Goal: Task Accomplishment & Management: Use online tool/utility

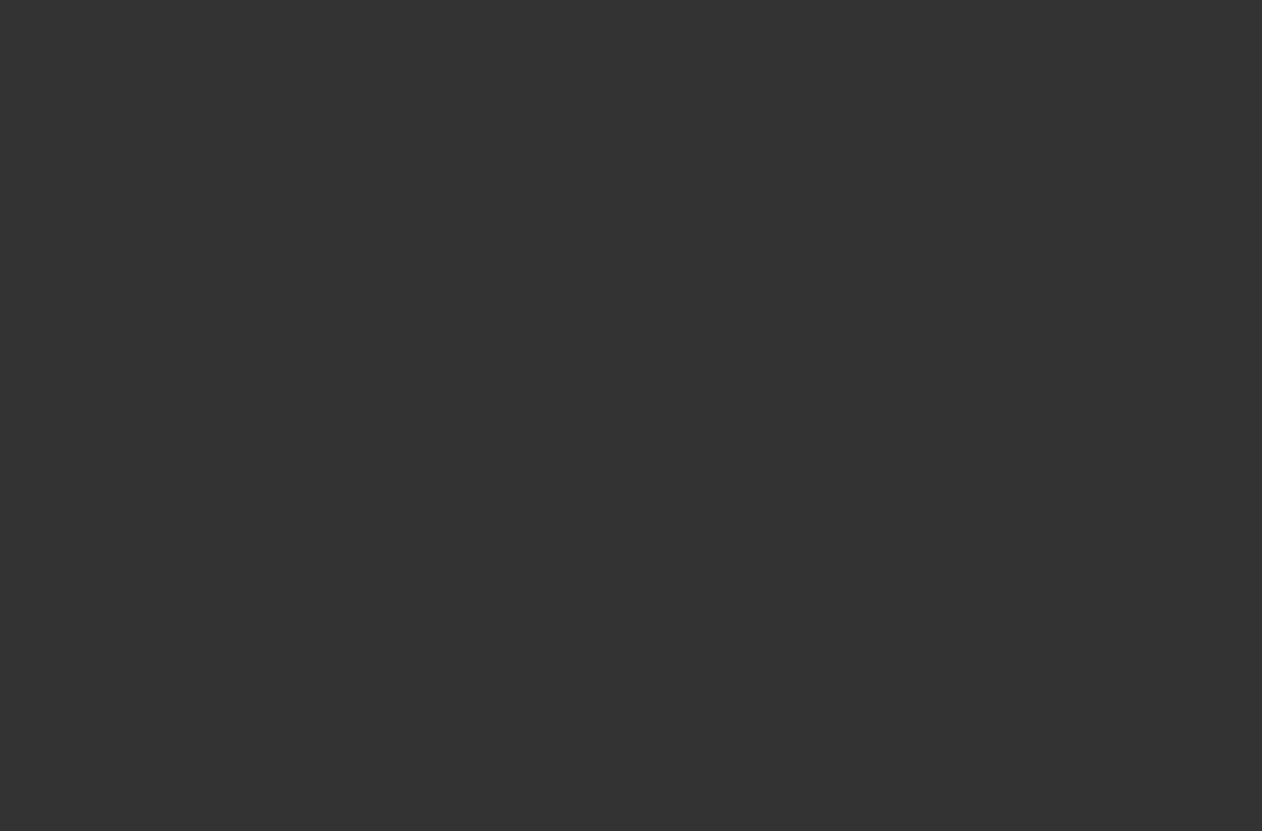
scroll to position [74, 0]
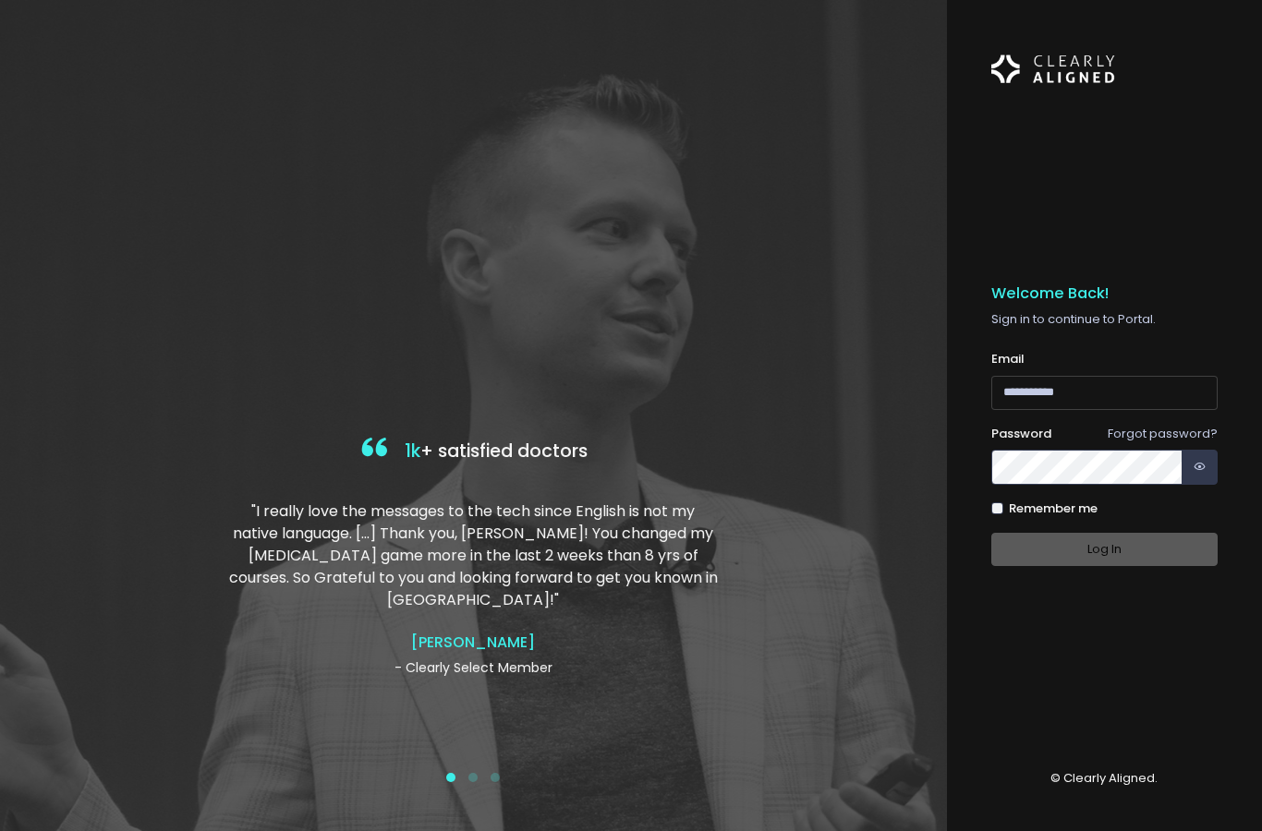
click at [1028, 376] on input "email" at bounding box center [1104, 393] width 227 height 34
type input "**********"
click at [1074, 533] on button "Log In" at bounding box center [1104, 550] width 227 height 34
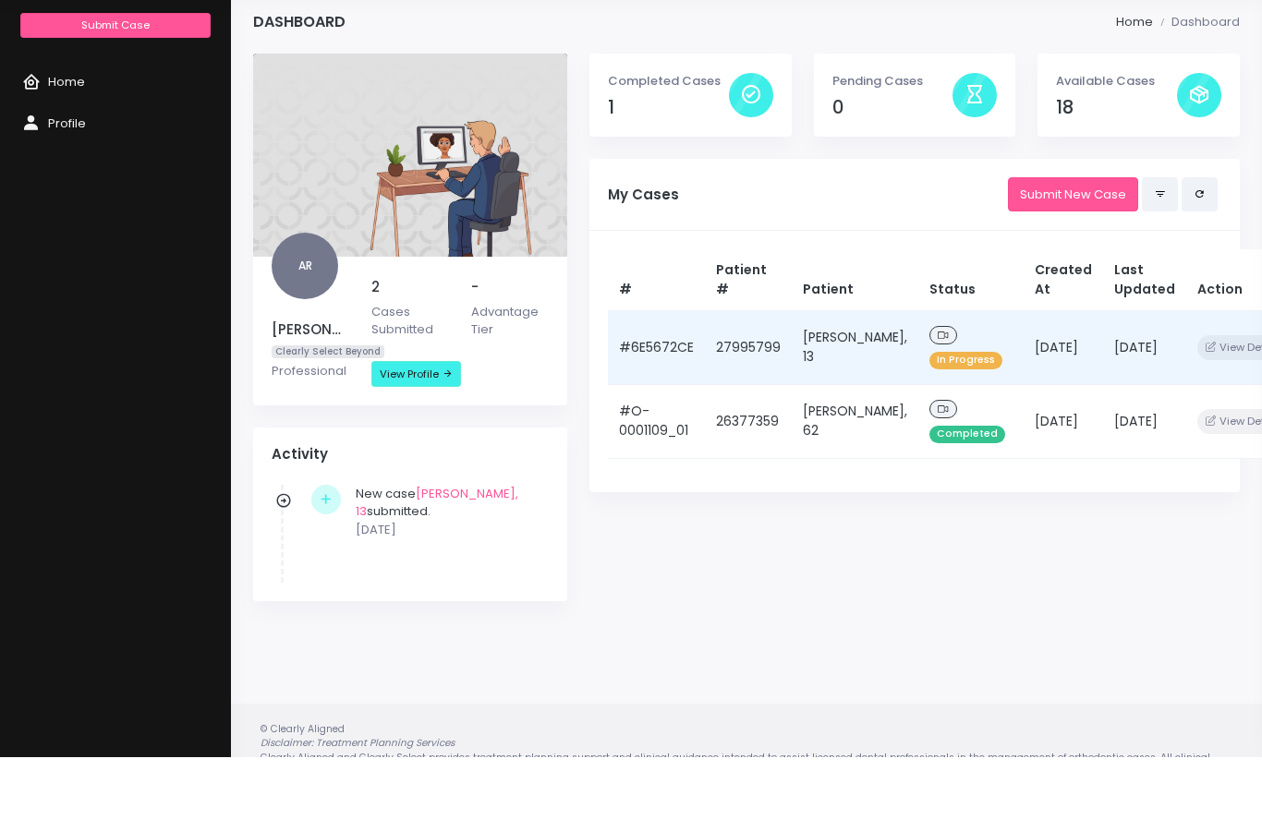
click at [938, 405] on icon at bounding box center [943, 410] width 11 height 10
click at [929, 400] on span at bounding box center [943, 409] width 28 height 19
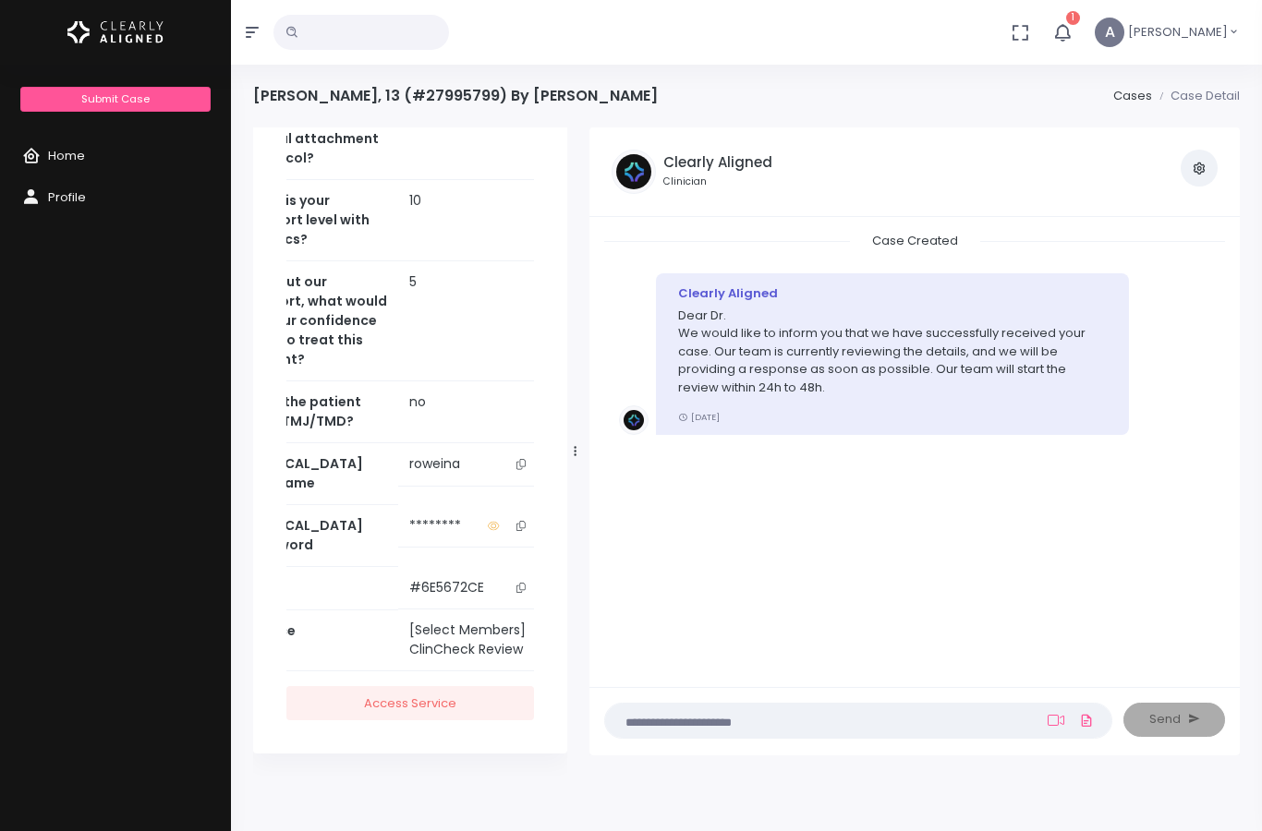
click at [1199, 166] on icon "button" at bounding box center [1199, 168] width 15 height 15
click at [1212, 102] on li "Case Detail" at bounding box center [1196, 96] width 88 height 18
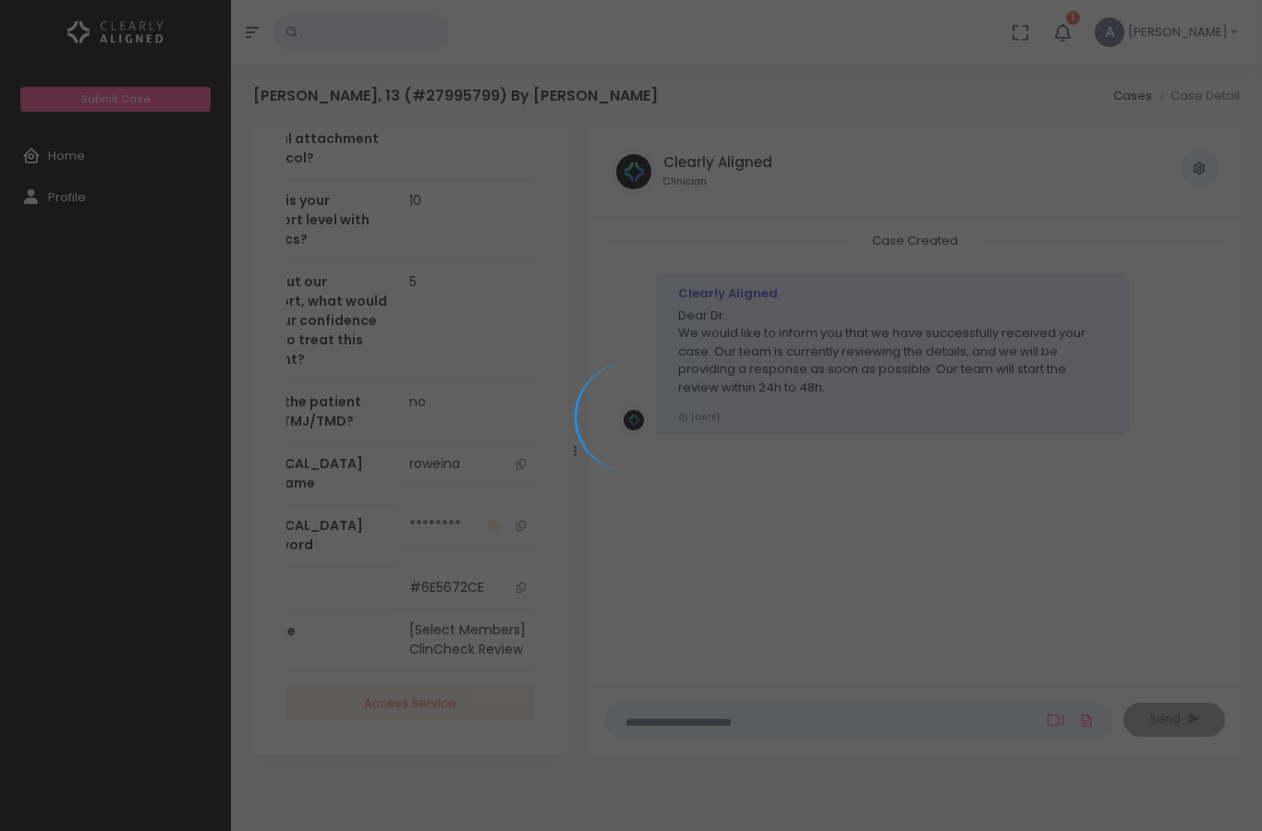
click at [1086, 30] on div at bounding box center [631, 415] width 1262 height 831
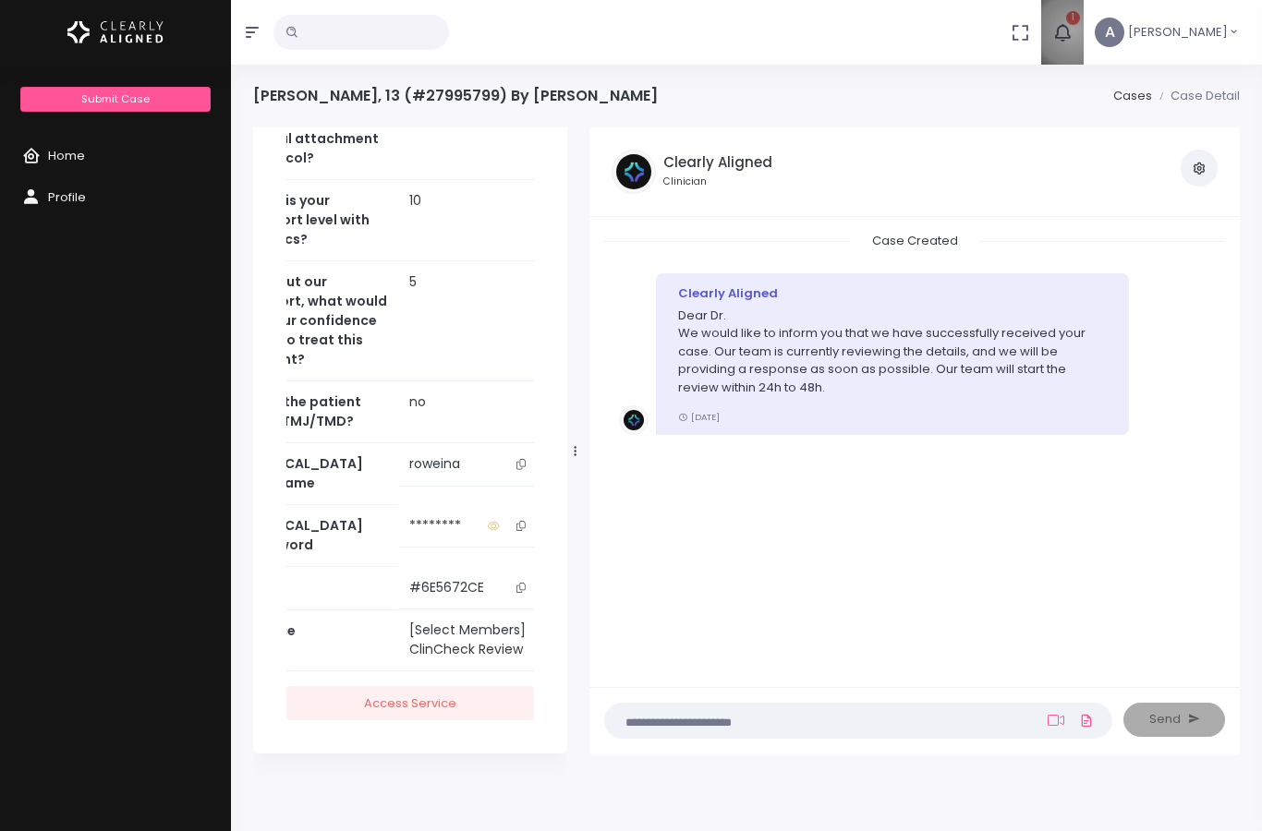
click at [1084, 30] on button "1" at bounding box center [1062, 32] width 42 height 65
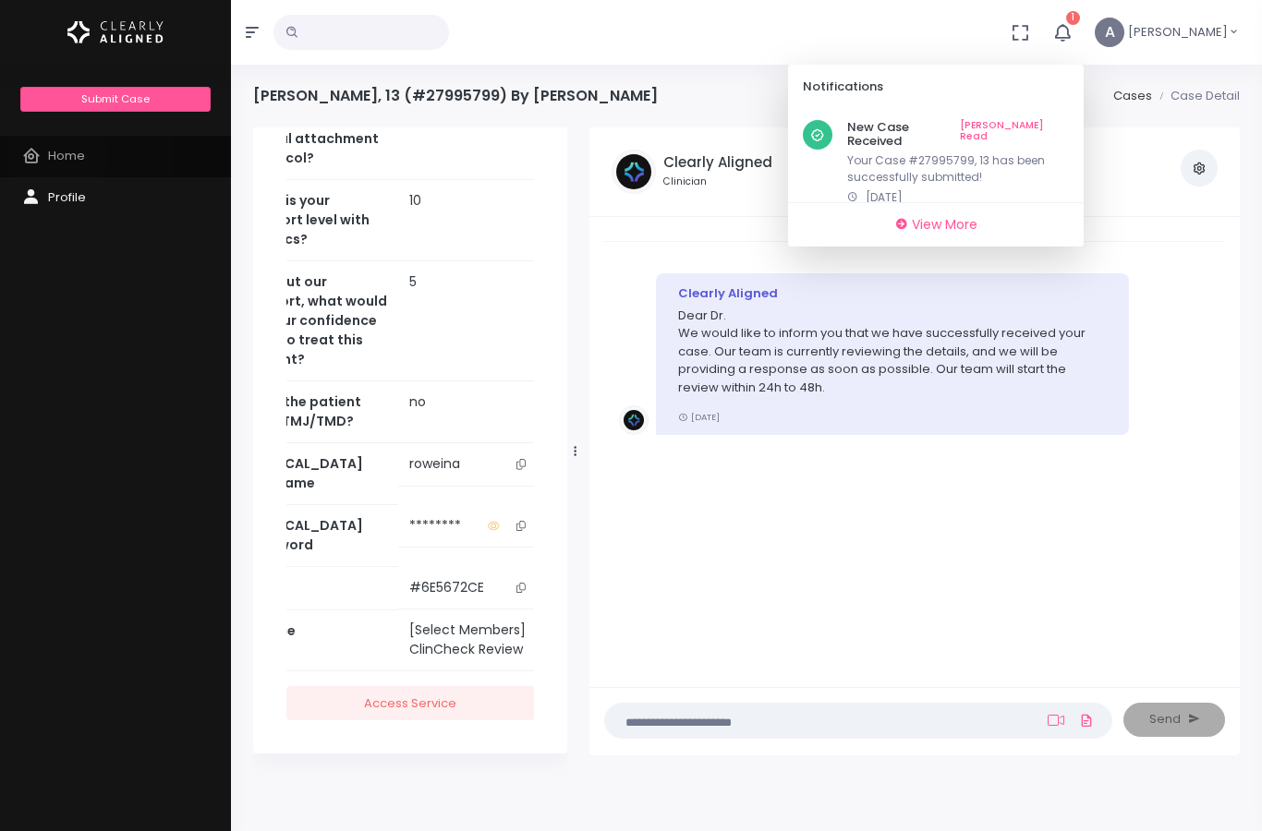
click at [57, 156] on span "Home" at bounding box center [66, 156] width 37 height 18
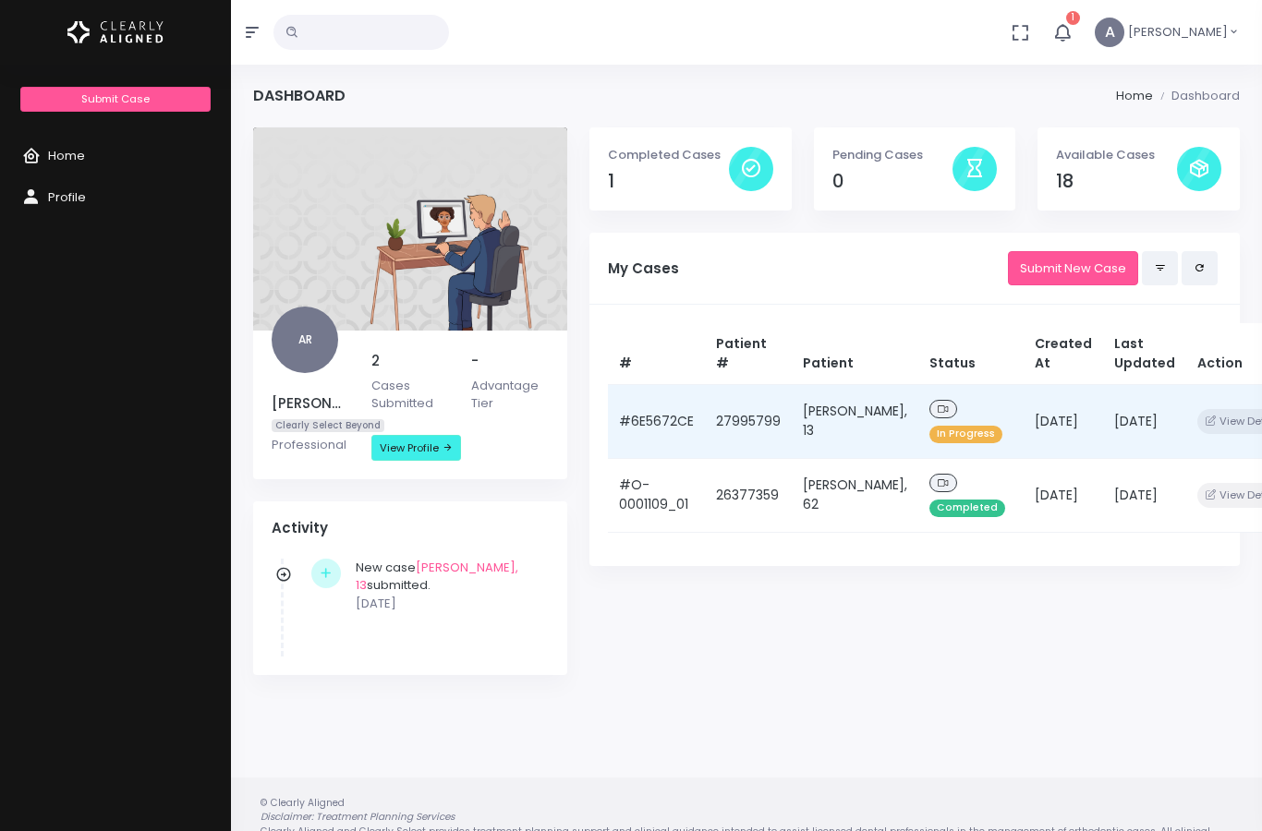
click at [938, 409] on icon at bounding box center [943, 409] width 11 height 7
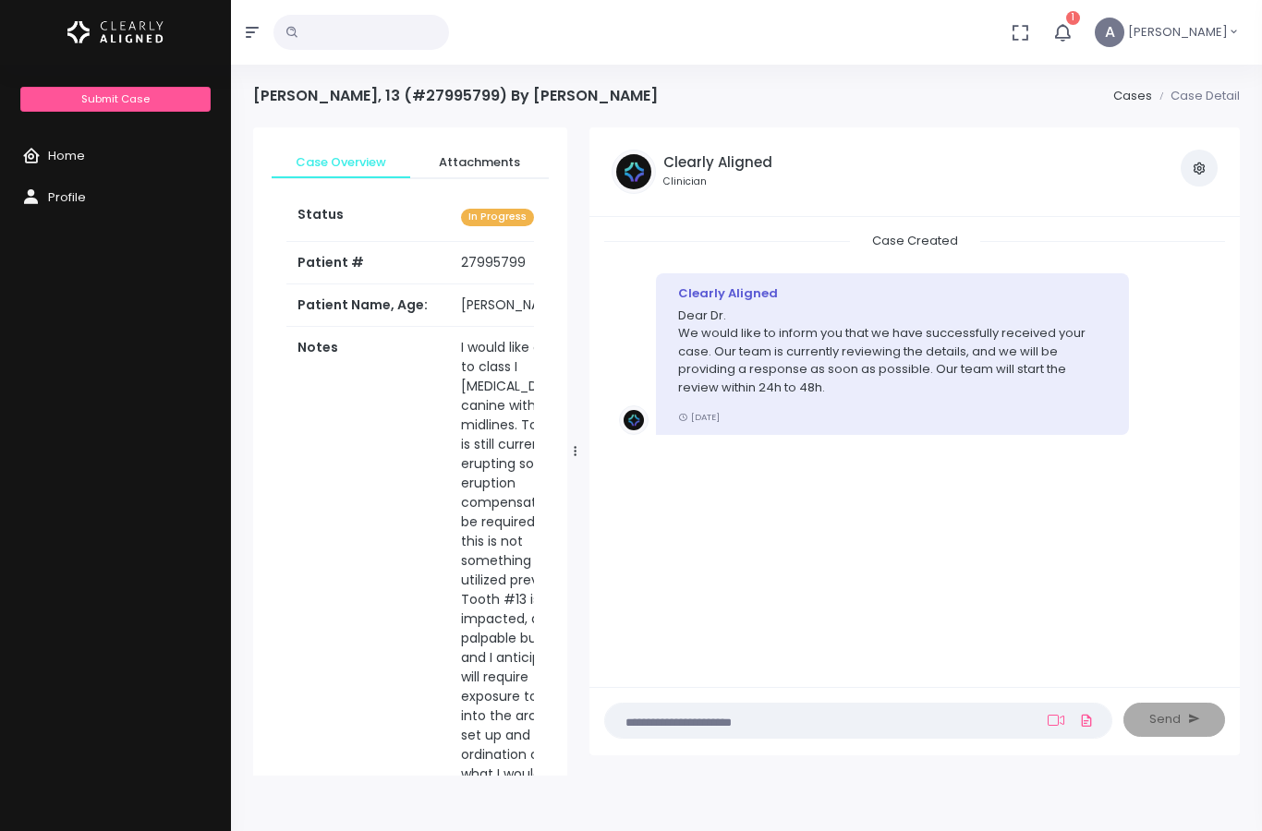
click at [1208, 166] on button "button" at bounding box center [1199, 168] width 37 height 37
click at [1201, 169] on icon "button" at bounding box center [1199, 168] width 15 height 15
